Goal: Task Accomplishment & Management: Use online tool/utility

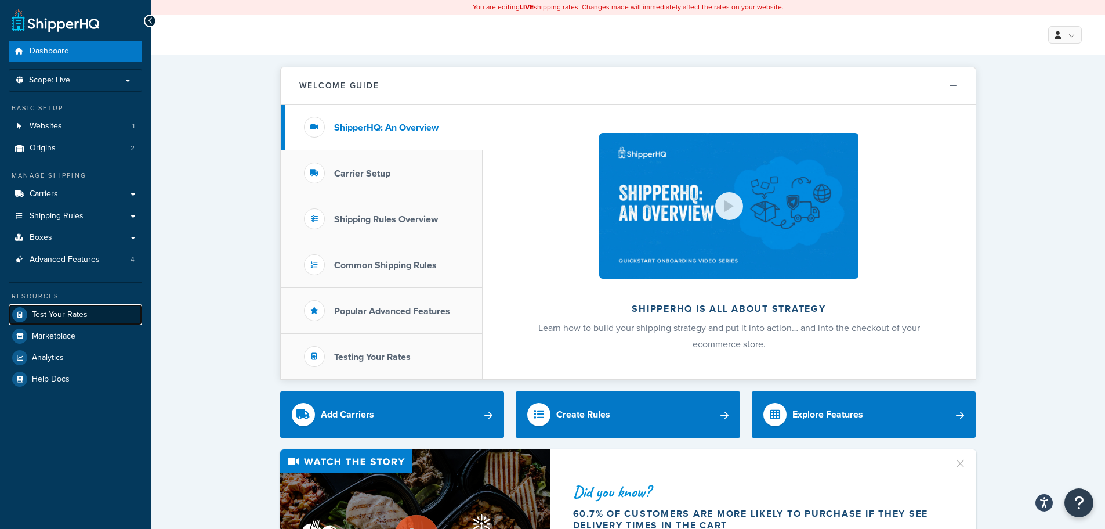
click at [73, 308] on link "Test Your Rates" at bounding box center [75, 314] width 133 height 21
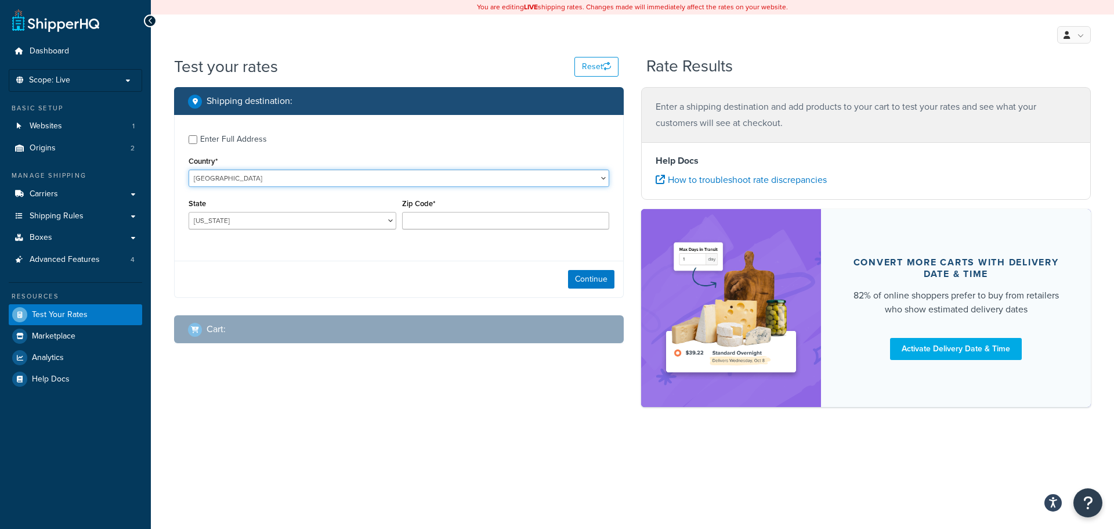
click at [324, 182] on select "[GEOGRAPHIC_DATA] [GEOGRAPHIC_DATA] [GEOGRAPHIC_DATA] [GEOGRAPHIC_DATA] [GEOGRA…" at bounding box center [399, 177] width 421 height 17
select select "CA"
click at [189, 169] on select "[GEOGRAPHIC_DATA] [GEOGRAPHIC_DATA] [GEOGRAPHIC_DATA] [GEOGRAPHIC_DATA] [GEOGRA…" at bounding box center [399, 177] width 421 height 17
click at [391, 219] on select "[GEOGRAPHIC_DATA] [GEOGRAPHIC_DATA] [GEOGRAPHIC_DATA] [GEOGRAPHIC_DATA] [GEOGRA…" at bounding box center [293, 220] width 208 height 17
select select "QC"
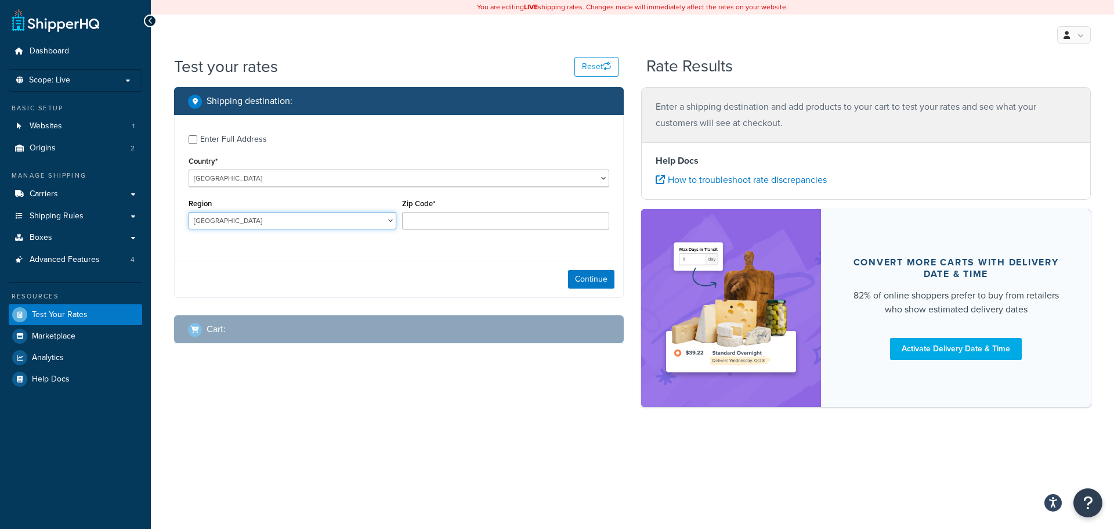
click at [189, 212] on select "[GEOGRAPHIC_DATA] [GEOGRAPHIC_DATA] [GEOGRAPHIC_DATA] [GEOGRAPHIC_DATA] [GEOGRA…" at bounding box center [293, 220] width 208 height 17
click at [476, 226] on input "Zip Code*" at bounding box center [506, 220] width 208 height 17
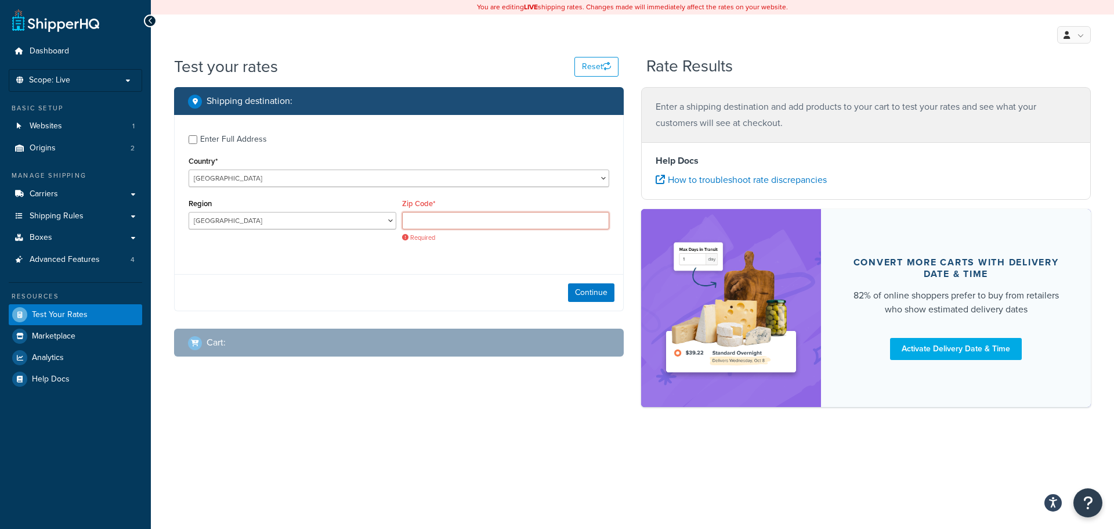
click at [411, 217] on input "Zip Code*" at bounding box center [506, 220] width 208 height 17
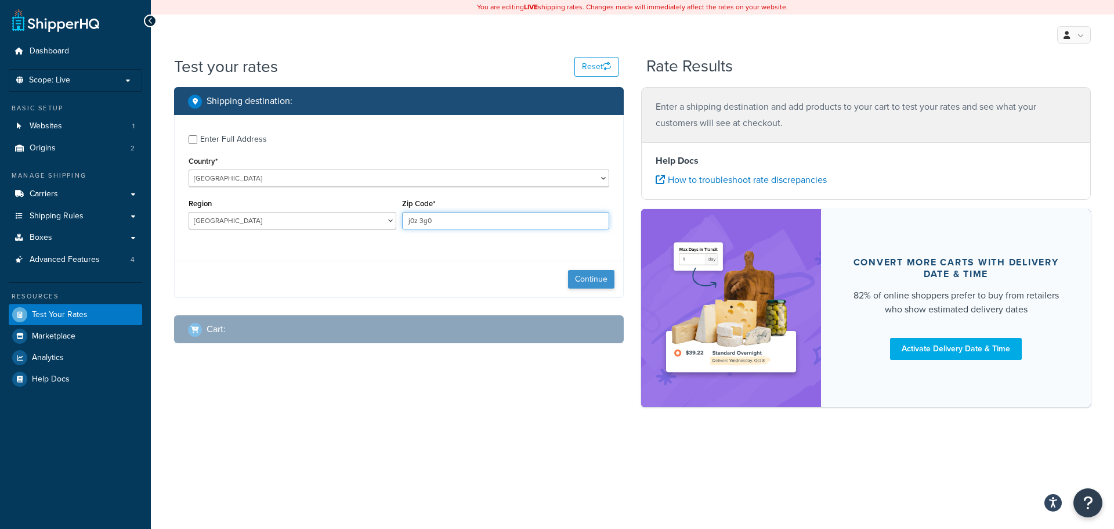
type input "j0z 3g0"
click at [599, 278] on button "Continue" at bounding box center [591, 279] width 46 height 19
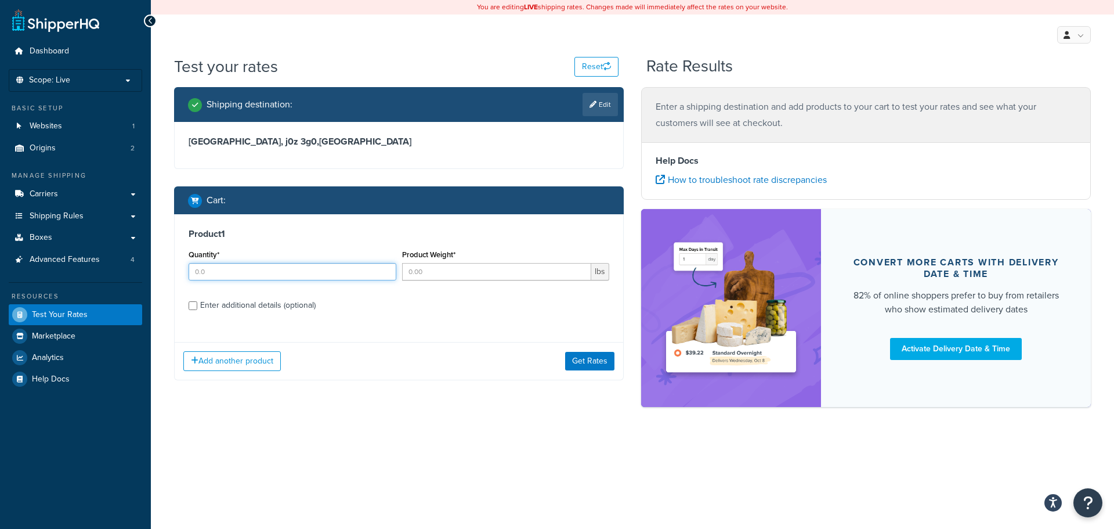
click at [240, 273] on input "Quantity*" at bounding box center [293, 271] width 208 height 17
type input "1"
type input "10"
click at [592, 361] on button "Get Rates" at bounding box center [589, 361] width 49 height 19
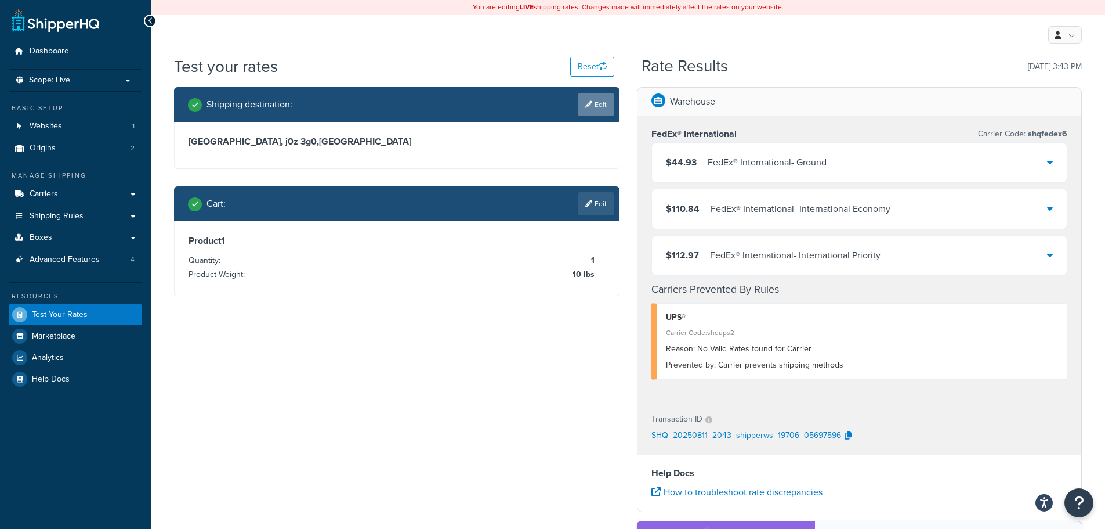
click at [605, 99] on link "Edit" at bounding box center [595, 104] width 35 height 23
select select "CA"
select select "QC"
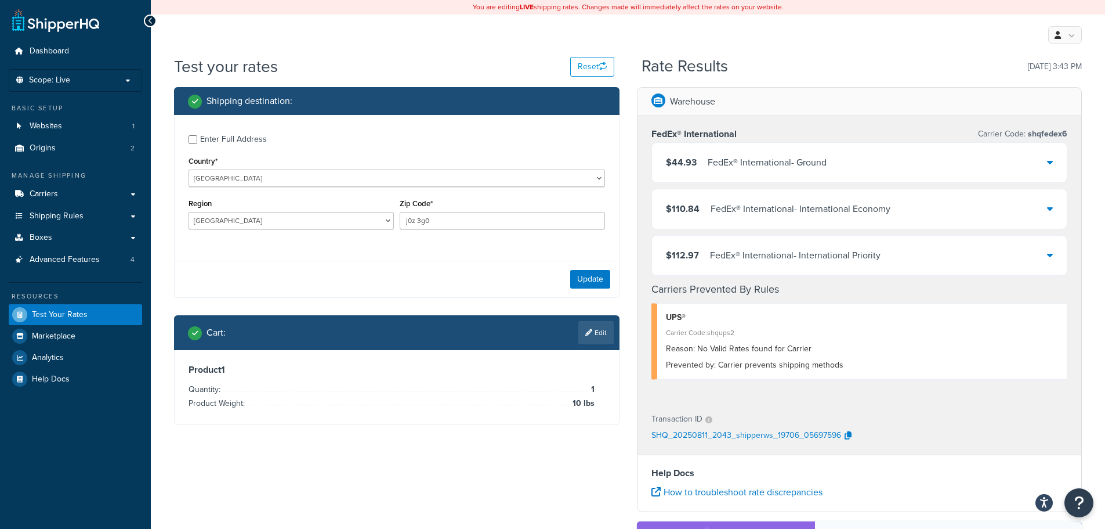
click at [192, 134] on div "Enter Full Address" at bounding box center [397, 138] width 417 height 19
click at [195, 138] on input "Enter Full Address" at bounding box center [193, 139] width 9 height 9
checkbox input "true"
